Goal: Go to known website: Access a specific website the user already knows

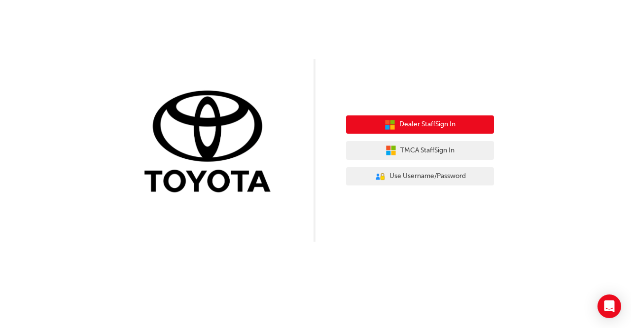
click at [407, 127] on span "Dealer Staff Sign In" at bounding box center [428, 124] width 56 height 11
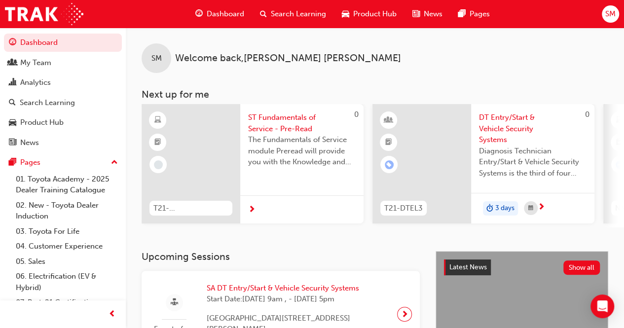
drag, startPoint x: 562, startPoint y: 0, endPoint x: 157, endPoint y: 32, distance: 406.7
click at [157, 32] on div "SM Welcome back , [PERSON_NAME]" at bounding box center [375, 50] width 498 height 45
